Goal: Information Seeking & Learning: Find specific fact

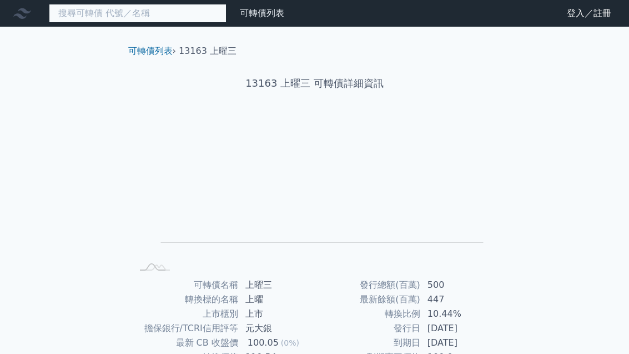
click at [83, 16] on input at bounding box center [138, 13] width 178 height 19
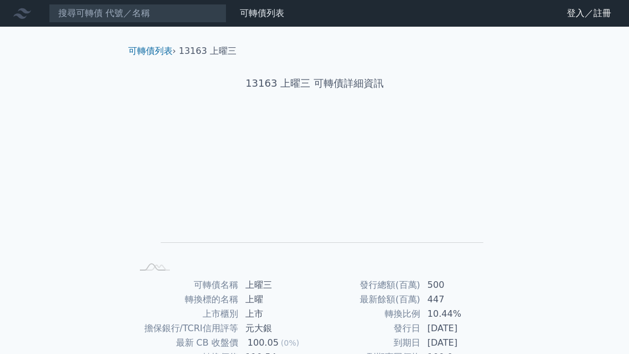
click at [595, 16] on link "登入／註冊" at bounding box center [589, 13] width 62 height 18
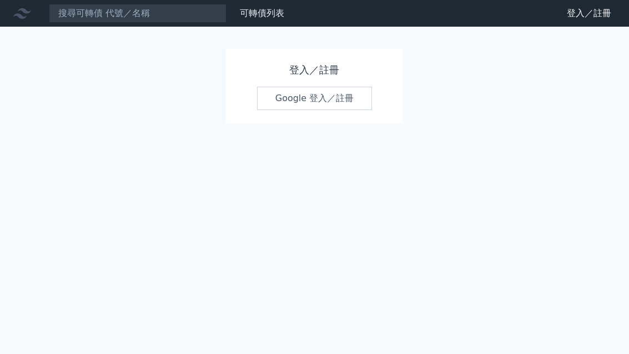
click at [357, 97] on link "Google 登入／註冊" at bounding box center [315, 98] width 116 height 23
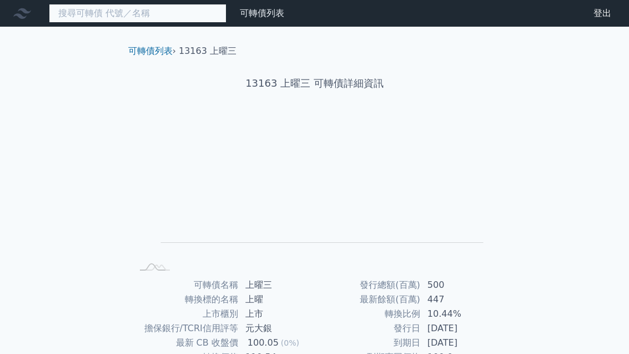
click at [86, 19] on input at bounding box center [138, 13] width 178 height 19
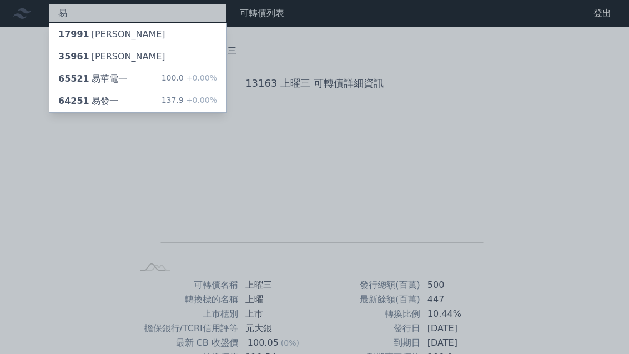
type input "易"
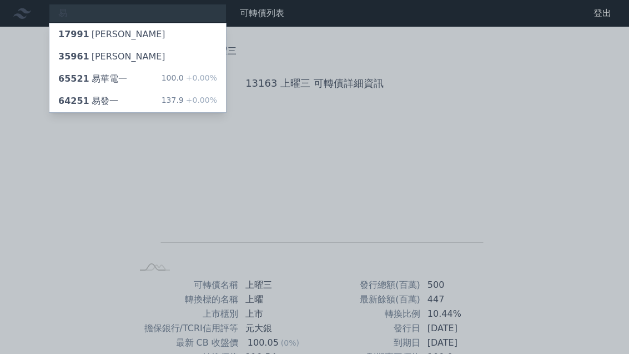
click at [94, 104] on div "64251 易發一" at bounding box center [88, 100] width 60 height 13
